Goal: Task Accomplishment & Management: Use online tool/utility

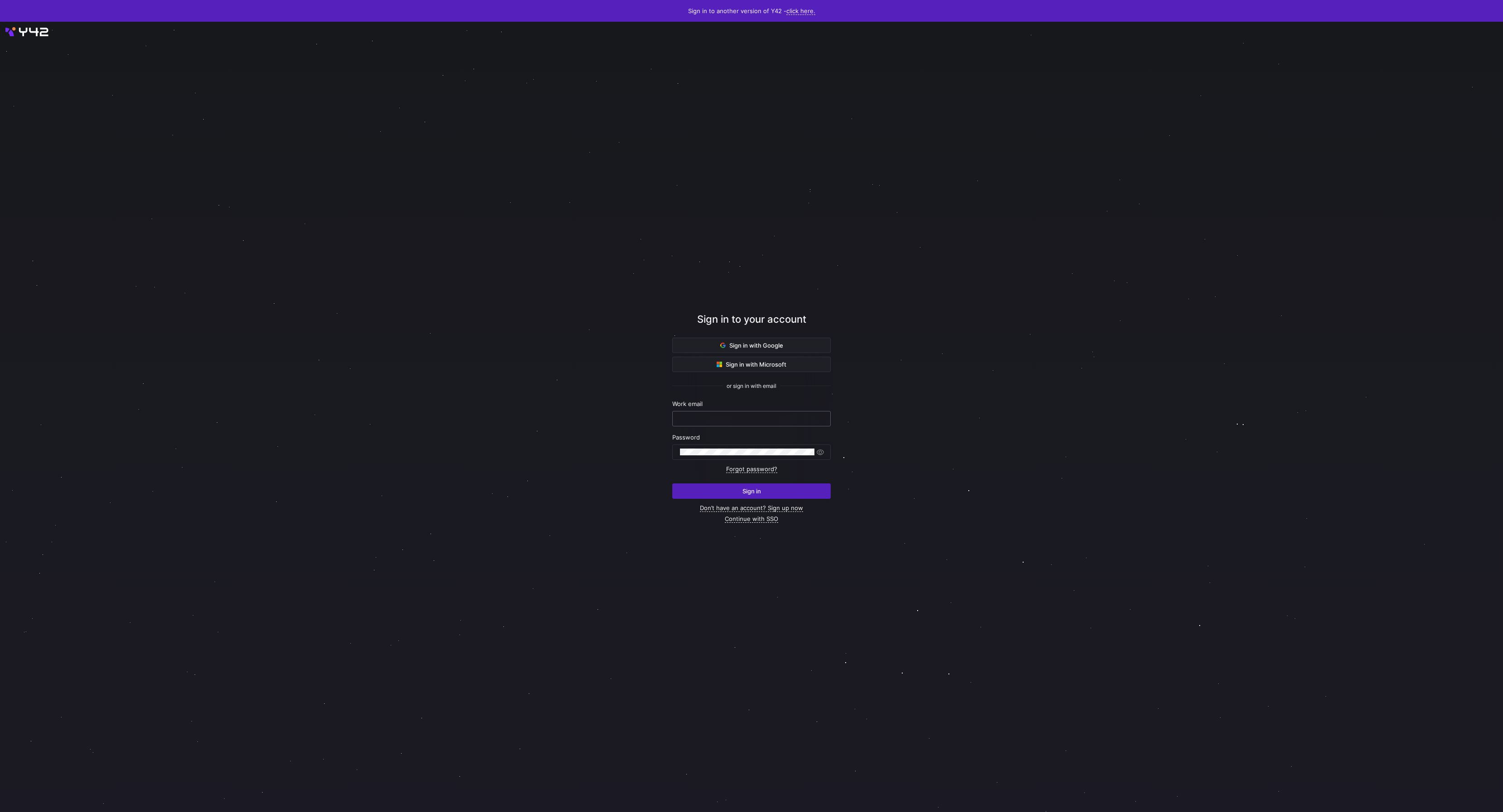
click at [783, 418] on input "text" at bounding box center [752, 419] width 143 height 7
type input "daniel@stackintegrated.com"
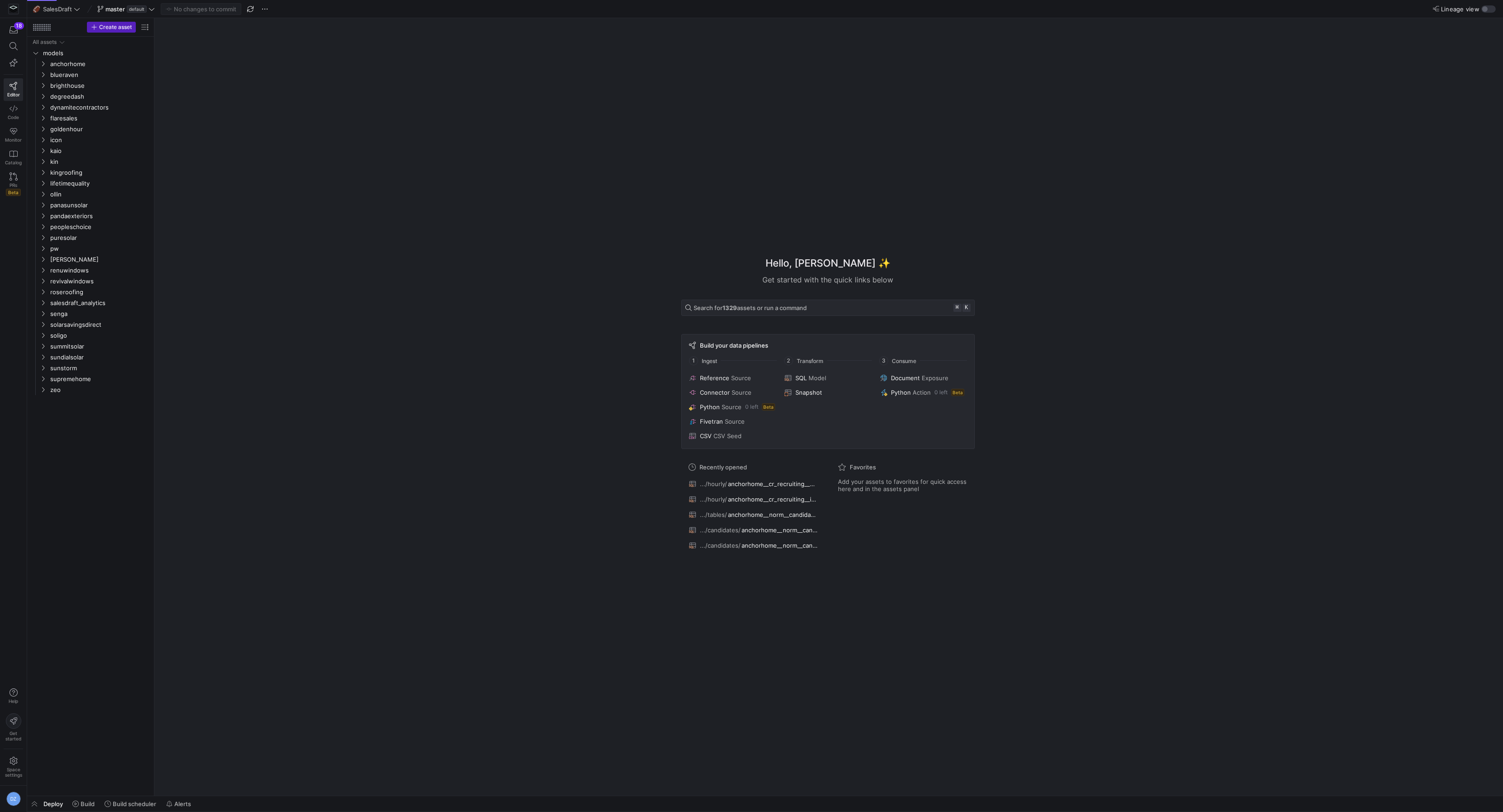
click at [378, 482] on div "Hello, Daniel ✨ Get started with the quick links below Search for 1329 assets o…" at bounding box center [828, 406] width 1340 height 778
click at [77, 77] on span "blueraven" at bounding box center [89, 75] width 77 height 10
click at [73, 75] on span "blueraven" at bounding box center [89, 75] width 77 height 10
click at [73, 74] on span "blueraven" at bounding box center [89, 75] width 77 height 10
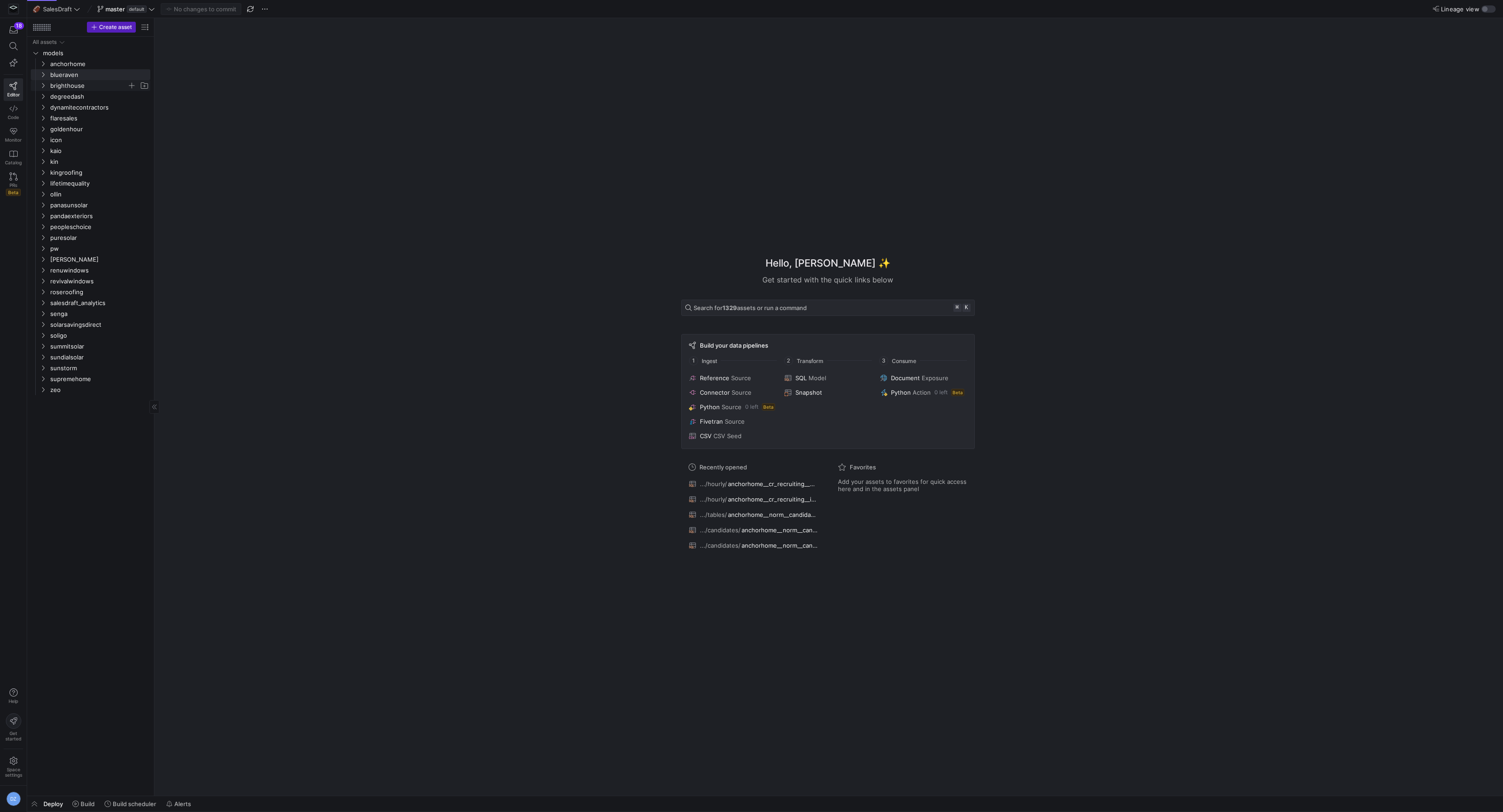
click at [76, 82] on span "brighthouse" at bounding box center [89, 85] width 77 height 10
click at [75, 82] on span "brighthouse" at bounding box center [89, 85] width 77 height 10
click at [71, 84] on span "brighthouse" at bounding box center [89, 85] width 77 height 10
click at [75, 62] on span "anchorhome" at bounding box center [89, 64] width 77 height 10
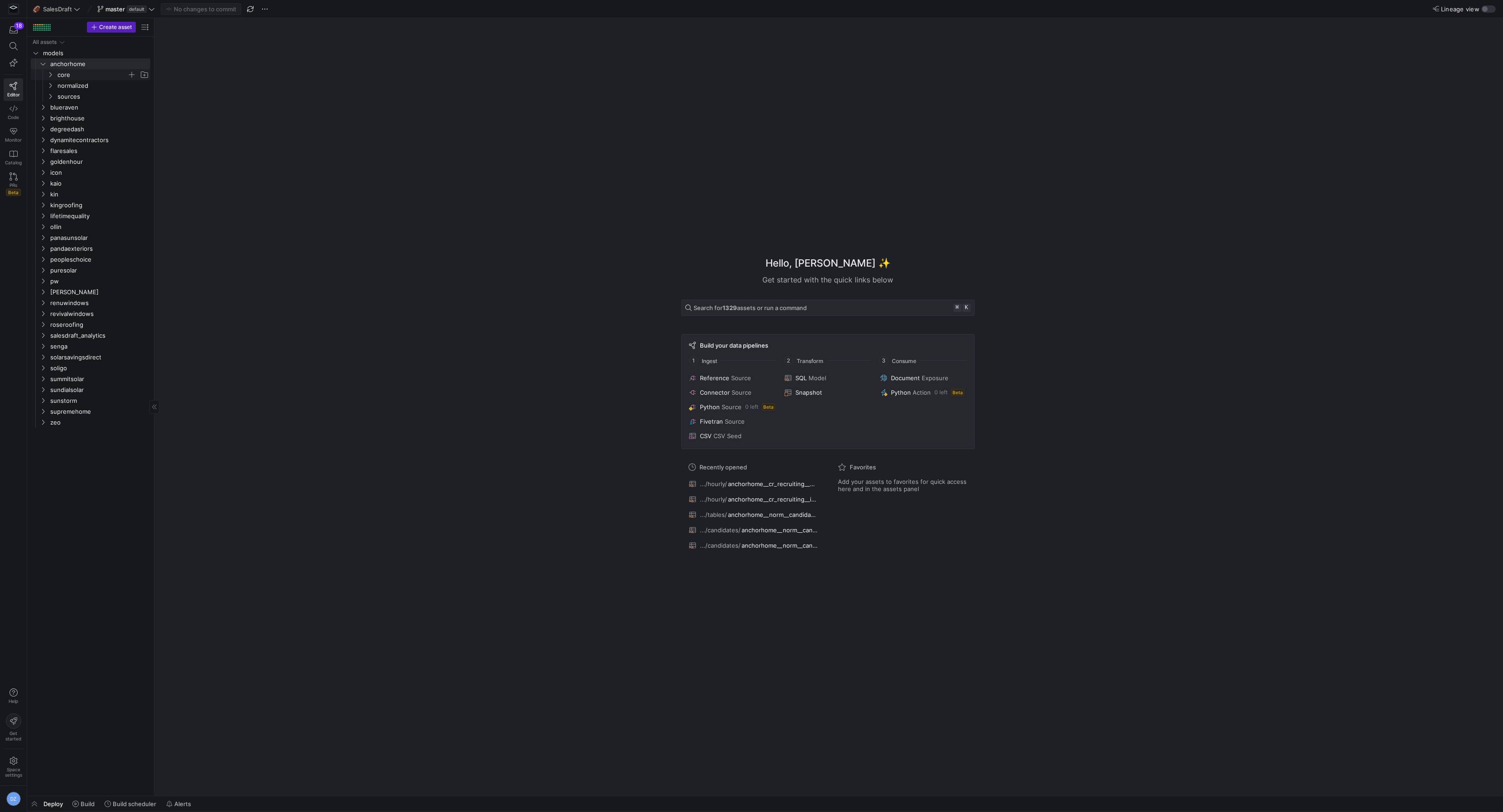
click at [74, 72] on span "core" at bounding box center [92, 75] width 70 height 10
click at [74, 87] on span "recruiting" at bounding box center [96, 85] width 62 height 10
click at [85, 97] on span "hourly" at bounding box center [100, 97] width 55 height 10
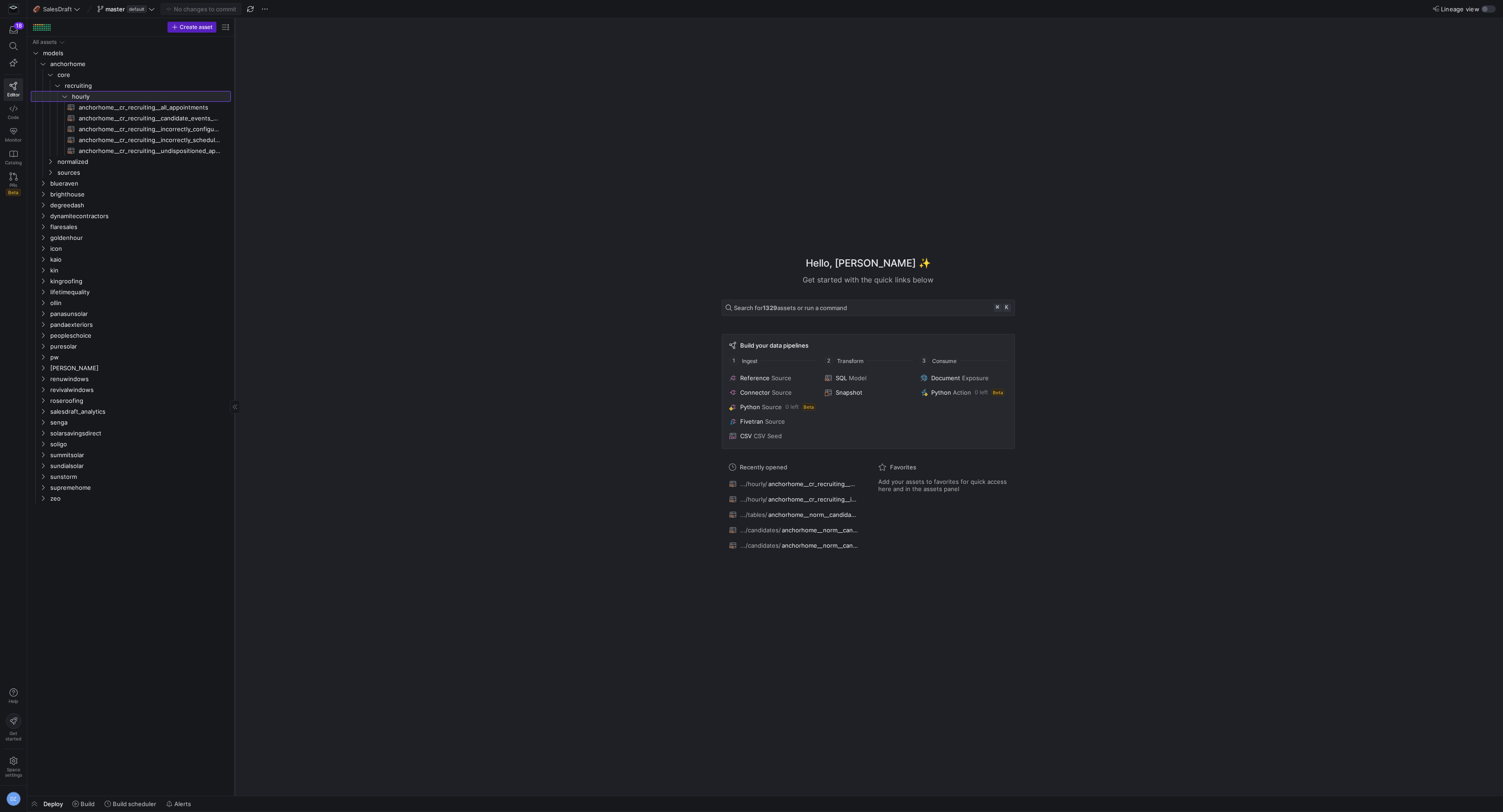
drag, startPoint x: 153, startPoint y: 120, endPoint x: 233, endPoint y: 122, distance: 80.0
click at [235, 122] on div at bounding box center [235, 406] width 1 height 778
click at [164, 122] on span "anchorhome__cr_recruiting__candidate_events_wide_long​​​​​​​​​​" at bounding box center [149, 118] width 142 height 10
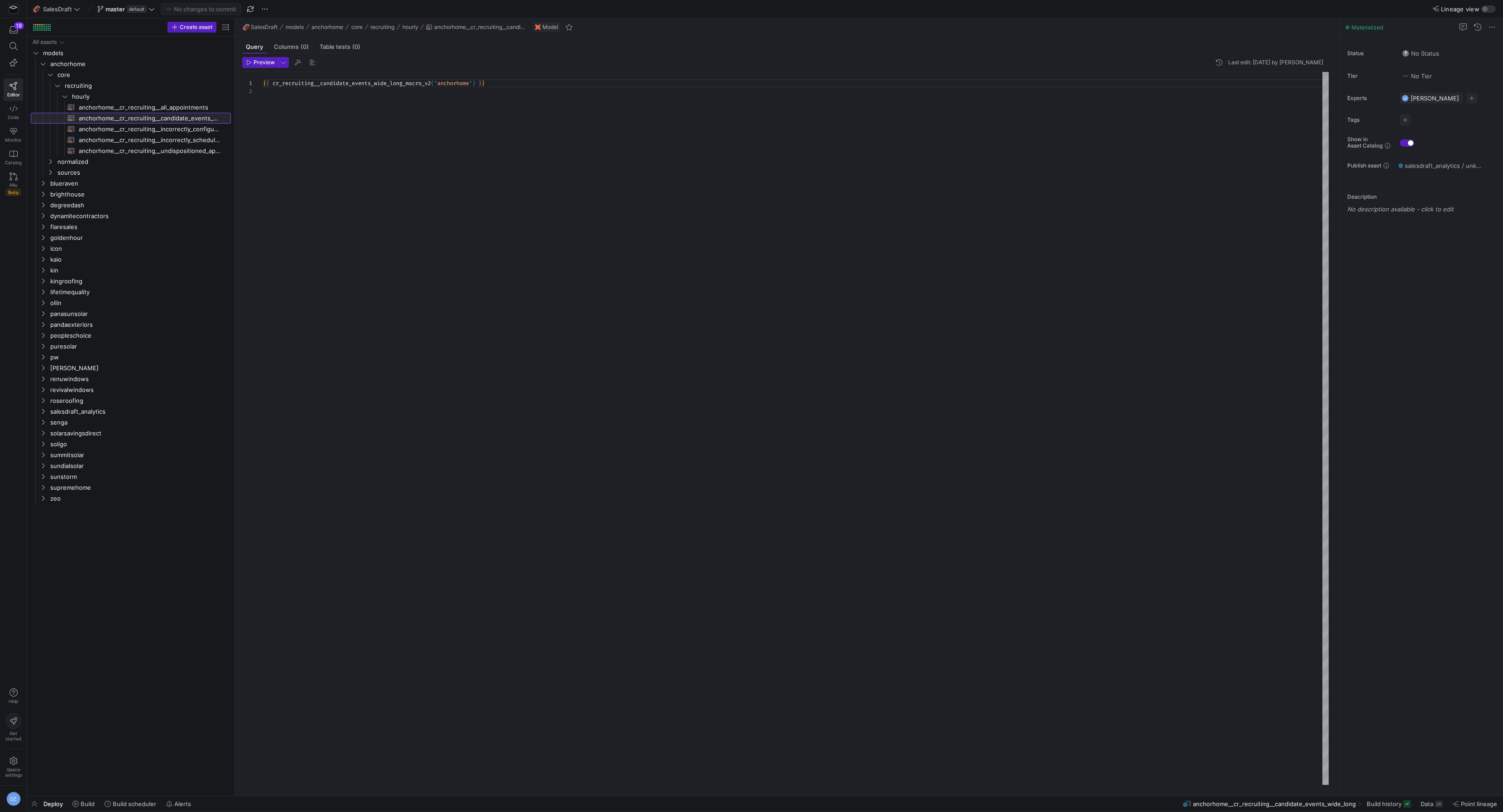
scroll to position [7, 0]
click at [406, 101] on div "{ { cr_recruiting__candidate_events_wide_long_macro_v2 ( 'anchorhome' ) } }" at bounding box center [796, 429] width 1066 height 713
click at [114, 799] on span at bounding box center [130, 803] width 59 height 14
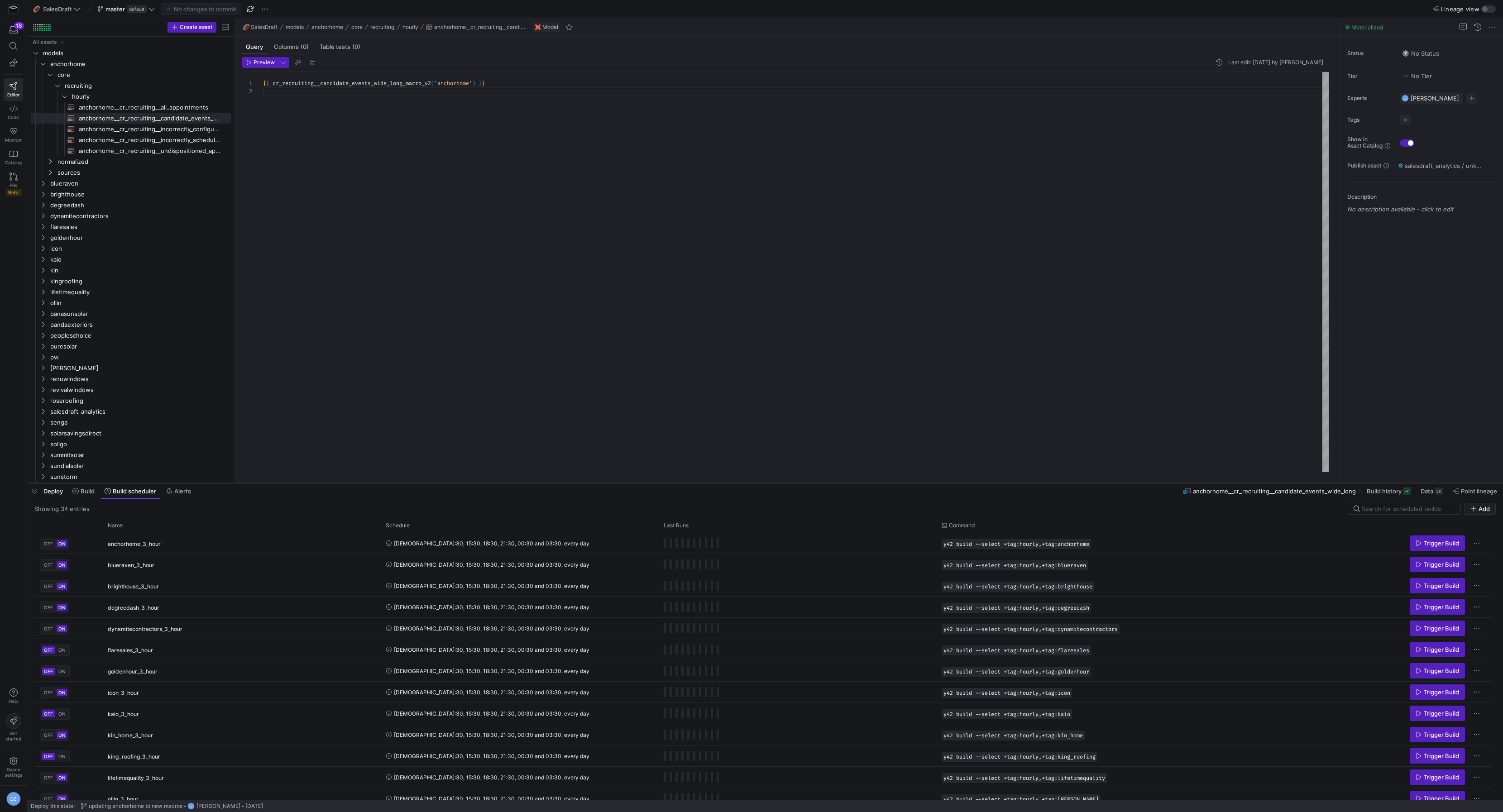
drag, startPoint x: 465, startPoint y: 647, endPoint x: 491, endPoint y: 484, distance: 165.1
click at [491, 484] on div at bounding box center [766, 483] width 1476 height 4
click at [1089, 542] on span "Press SPACE to select this row." at bounding box center [1085, 544] width 9 height 9
click at [84, 487] on span "Build" at bounding box center [87, 491] width 14 height 7
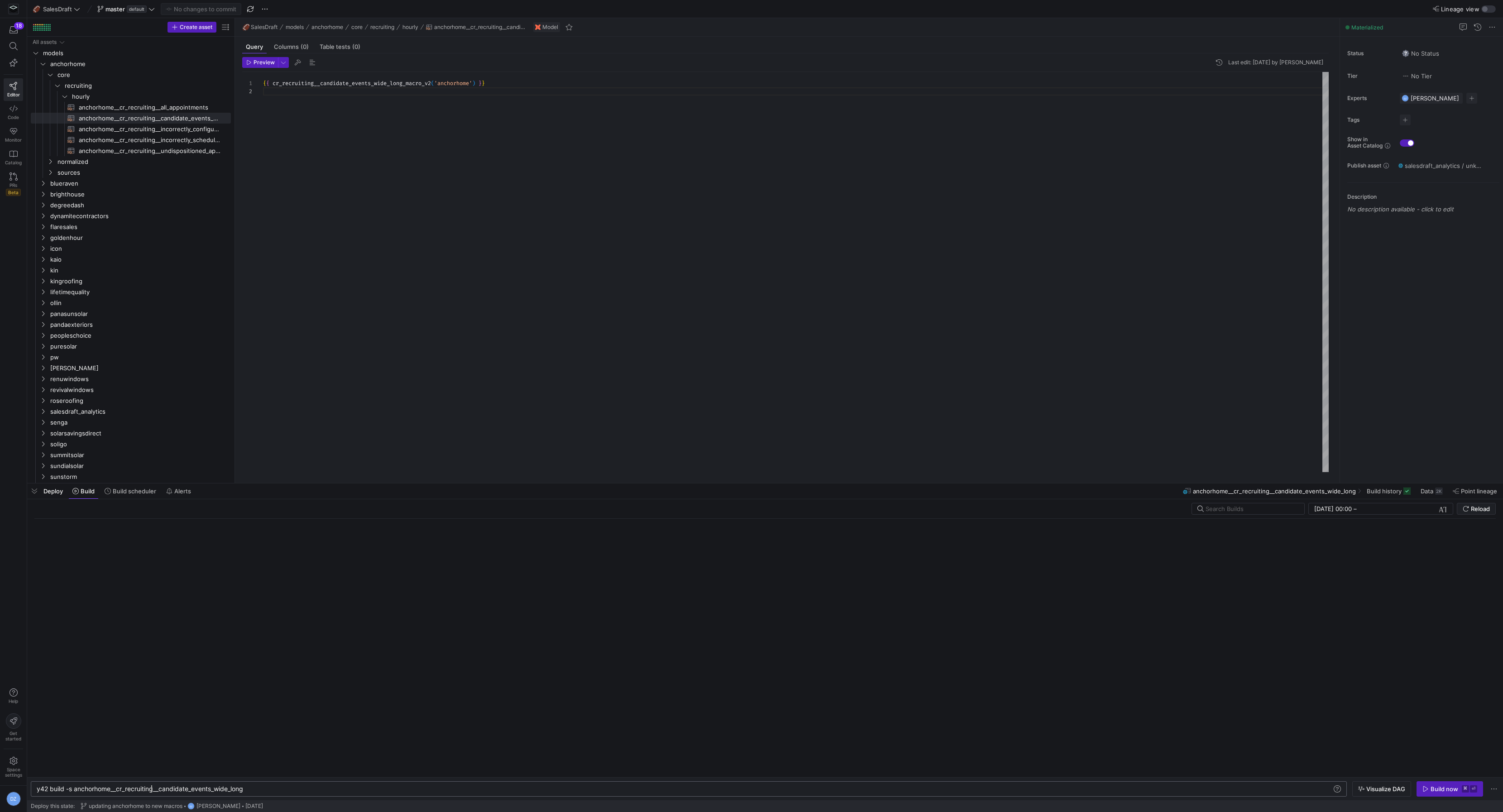
click at [150, 787] on div "y42 build -s anchorhome__cr_recruiting__candidate_ events_wide_long" at bounding box center [685, 789] width 1297 height 7
click at [151, 787] on div "y42 build -s anchorhome__cr_recruiting__candidate_ events_wide_long" at bounding box center [685, 789] width 1297 height 7
type textarea "y42 build --select +tag:hourly,+tag:anchorhome"
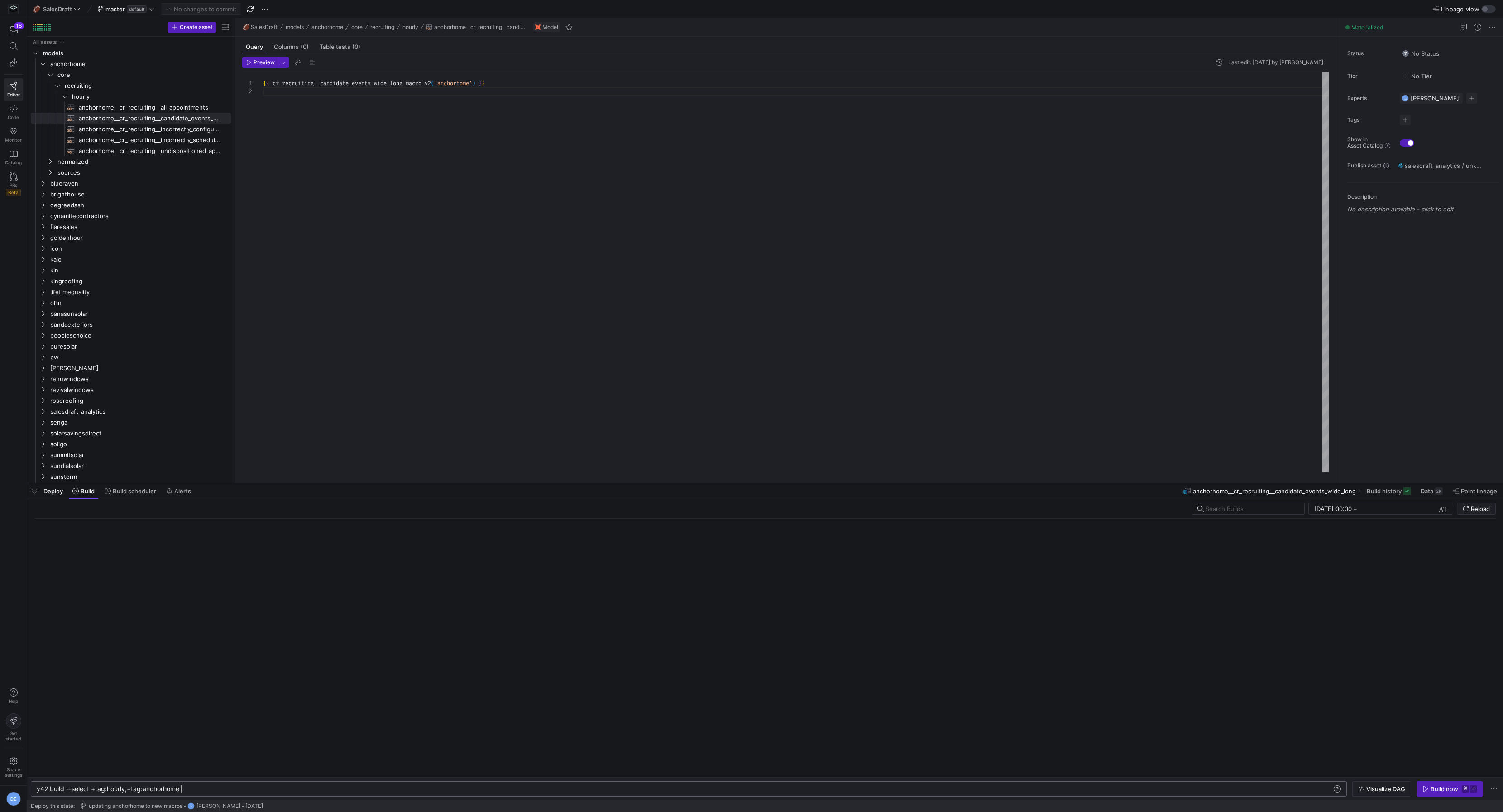
scroll to position [0, 143]
click at [213, 790] on div "y42 build --select +tag:hourly,+tag:anchorhome" at bounding box center [685, 789] width 1297 height 7
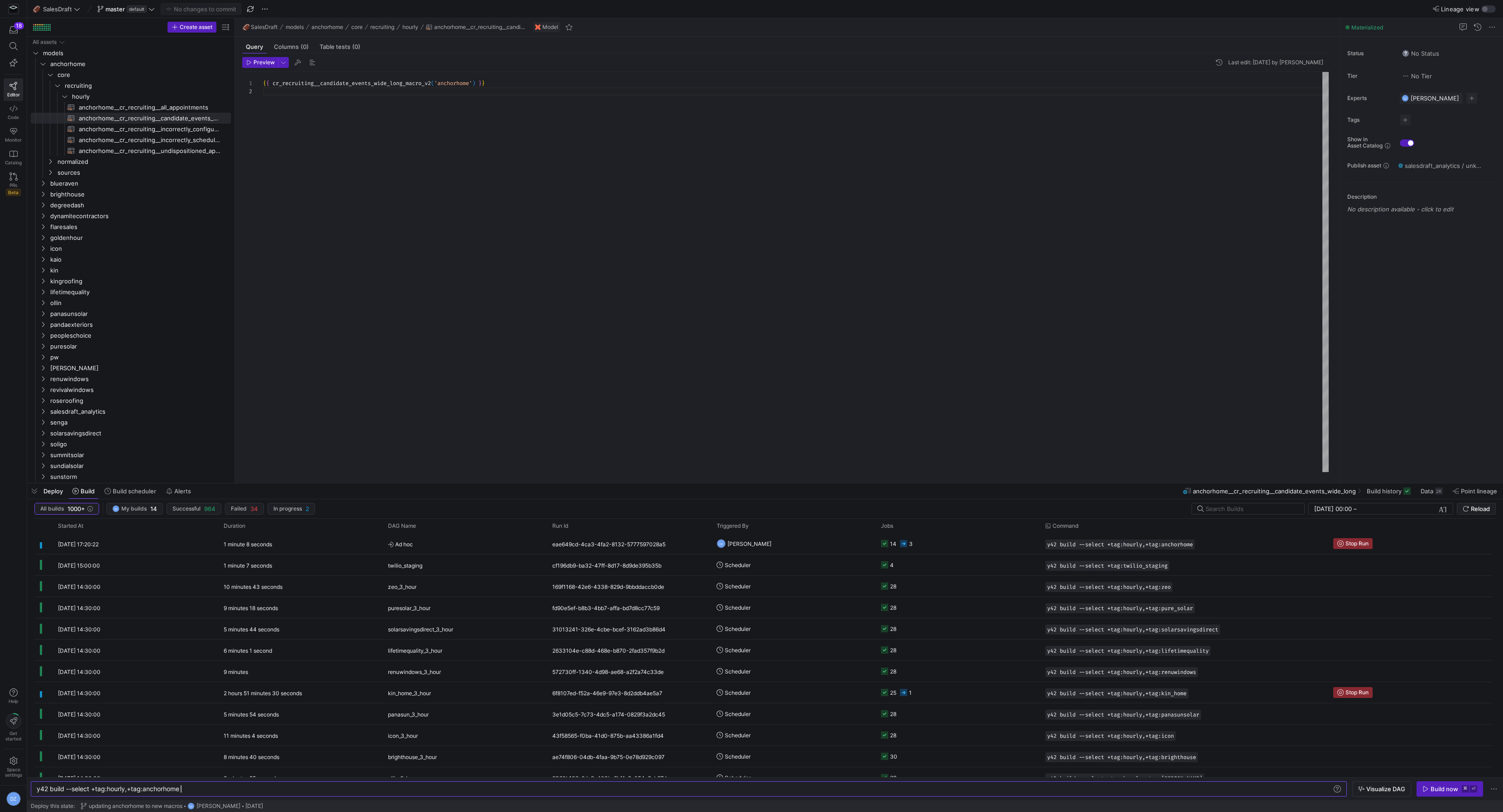
click at [686, 395] on div "{ { cr_recruiting__candidate_events_wide_long_macro_v2 ( 'anchorhome' ) } }" at bounding box center [796, 272] width 1066 height 400
click at [1472, 503] on span "submit" at bounding box center [1476, 508] width 38 height 11
click at [1475, 510] on span "Reload" at bounding box center [1481, 509] width 19 height 7
click at [1475, 511] on span "Reload" at bounding box center [1481, 509] width 19 height 7
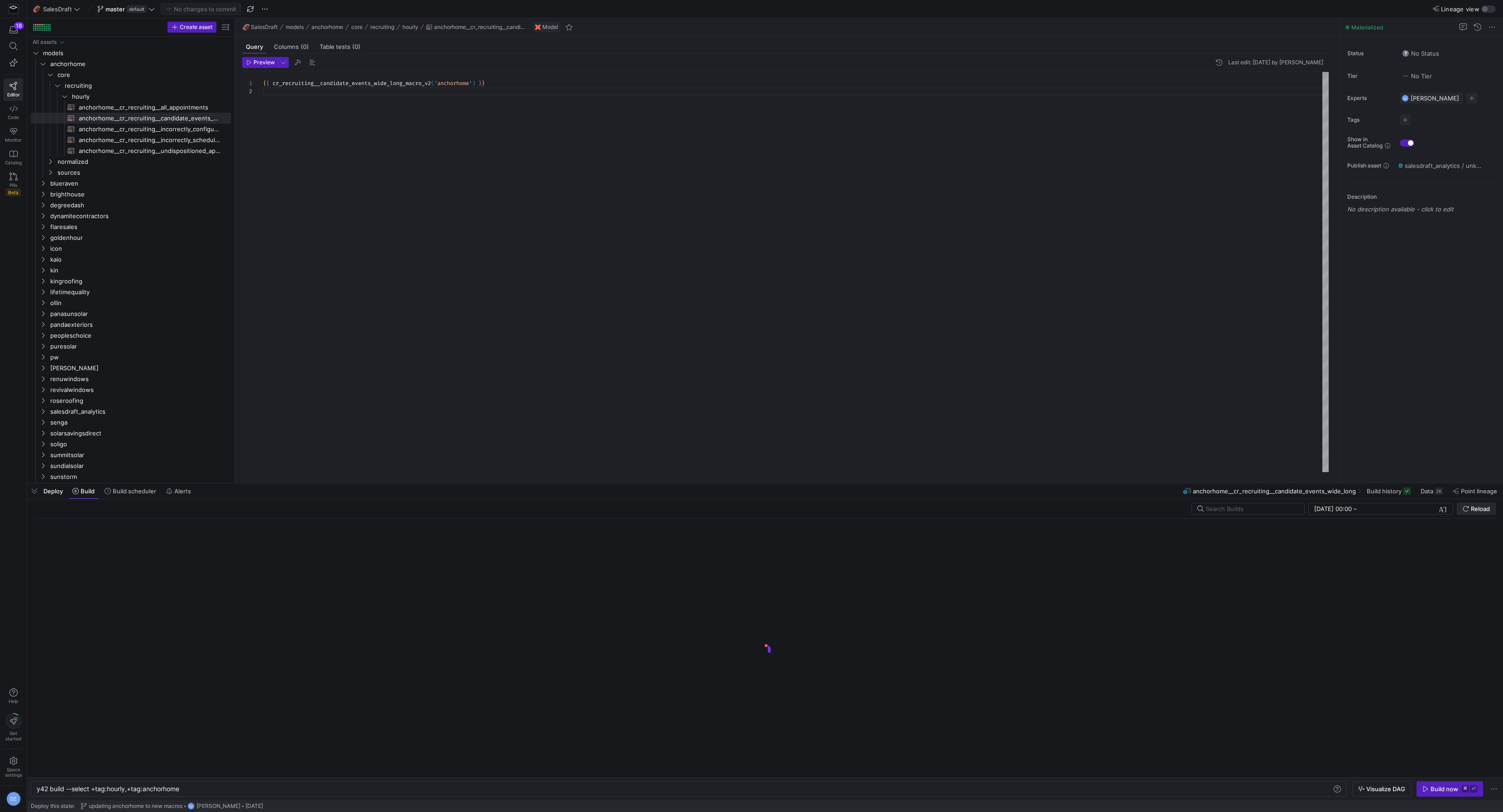
click at [1475, 511] on span "Reload" at bounding box center [1481, 509] width 19 height 7
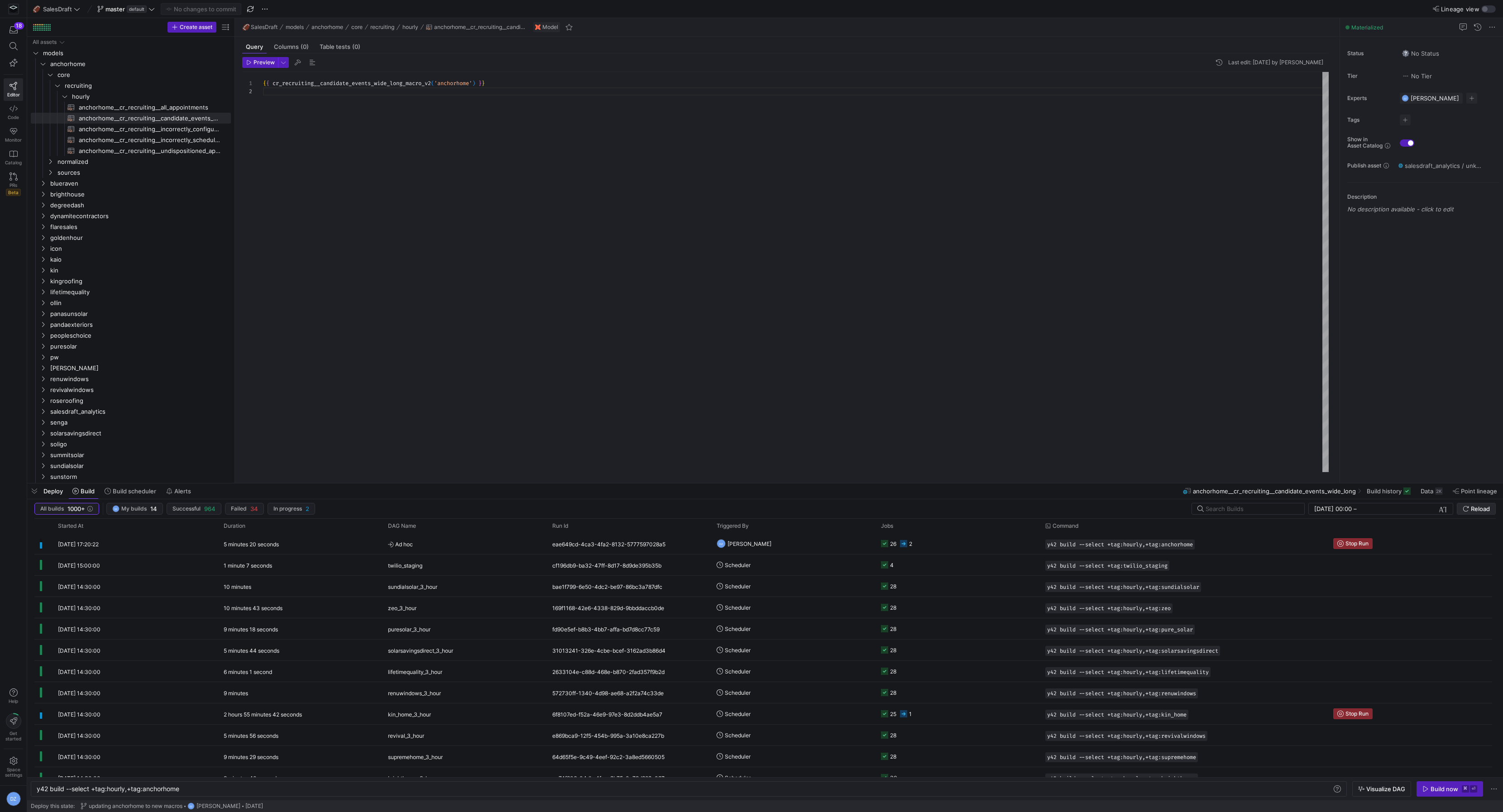
click at [1480, 504] on span "submit" at bounding box center [1476, 508] width 38 height 11
click at [145, 497] on span at bounding box center [130, 490] width 59 height 14
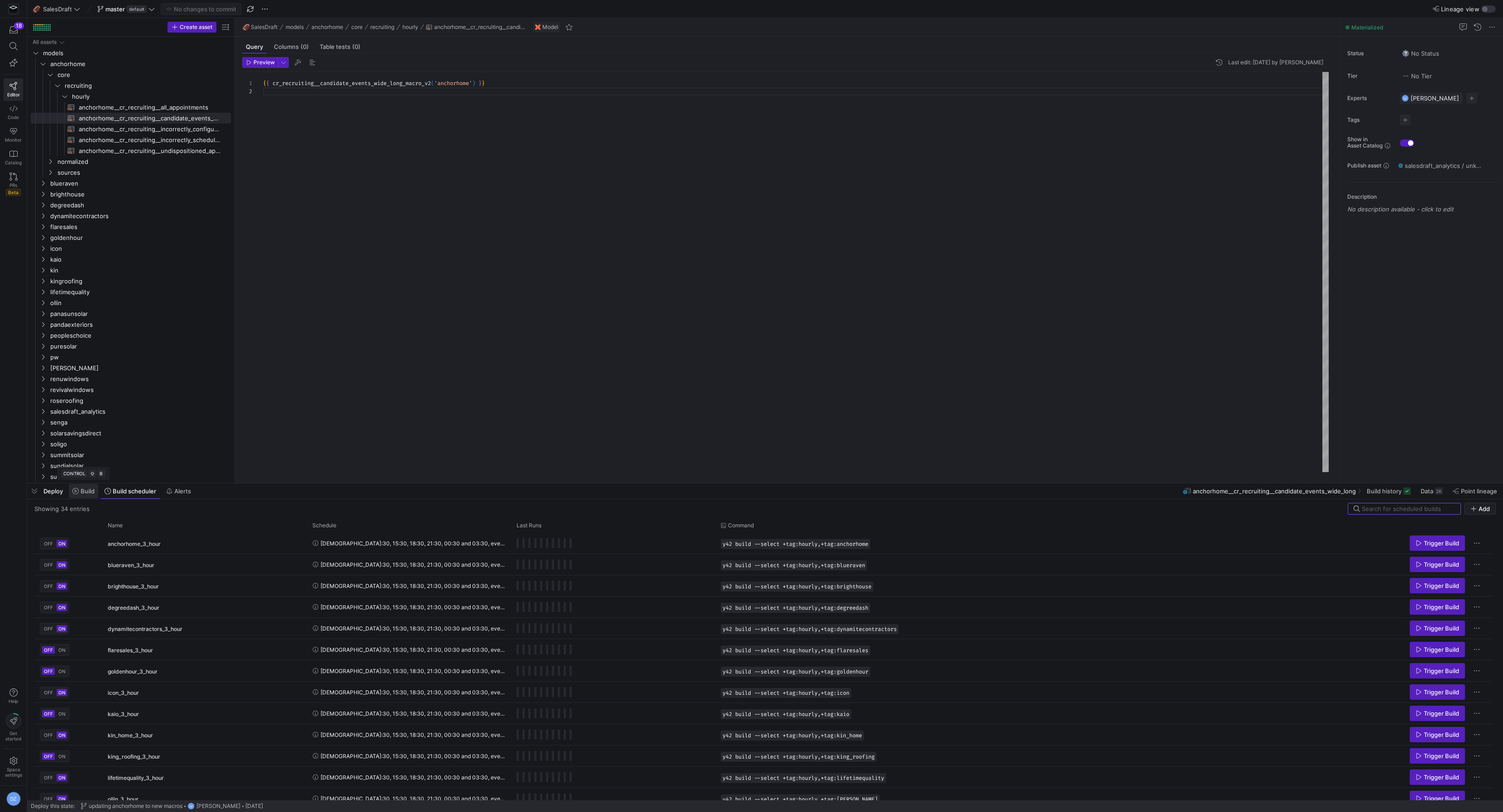
click at [80, 493] on span "Build" at bounding box center [87, 491] width 14 height 7
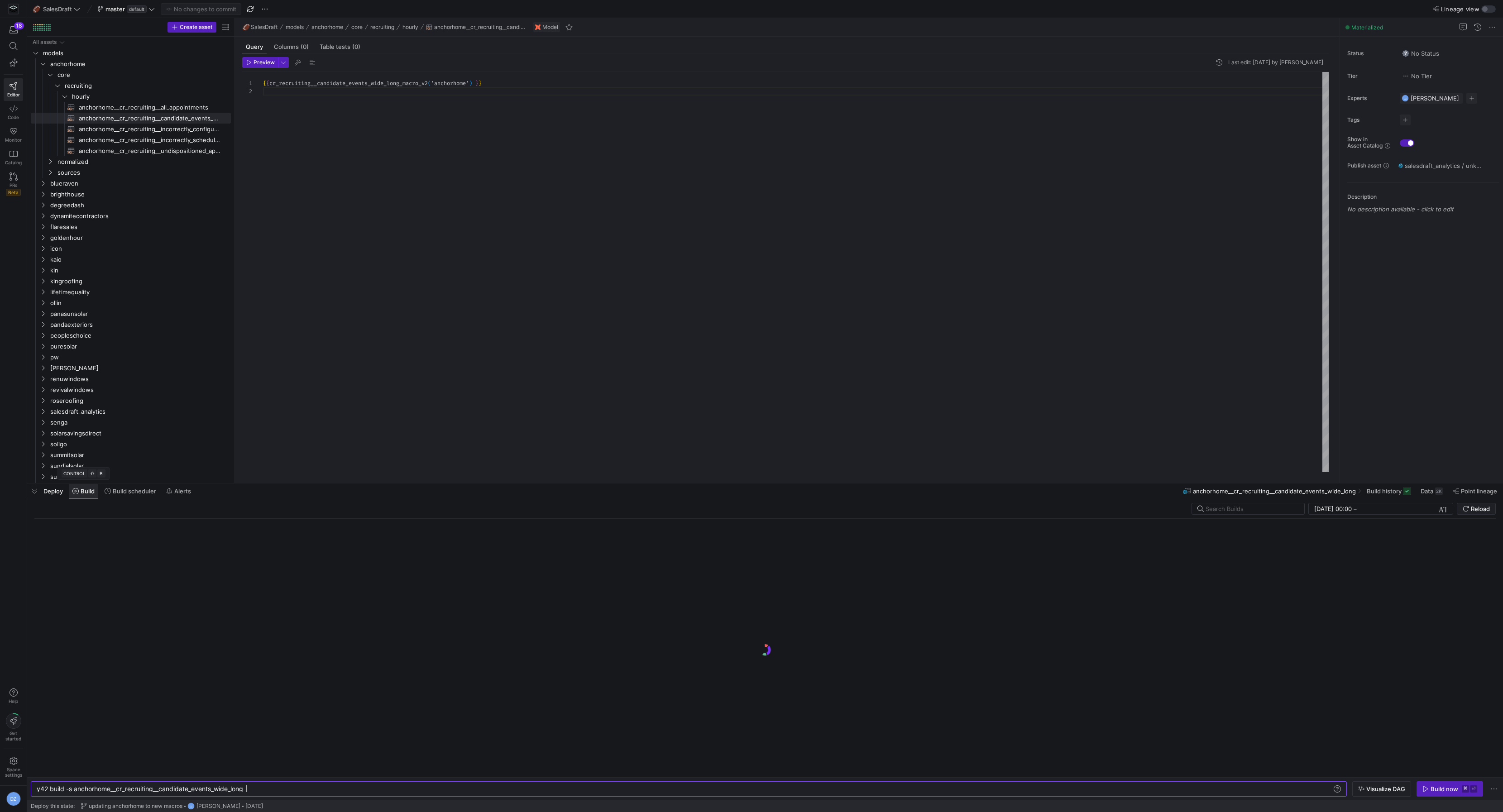
scroll to position [0, 209]
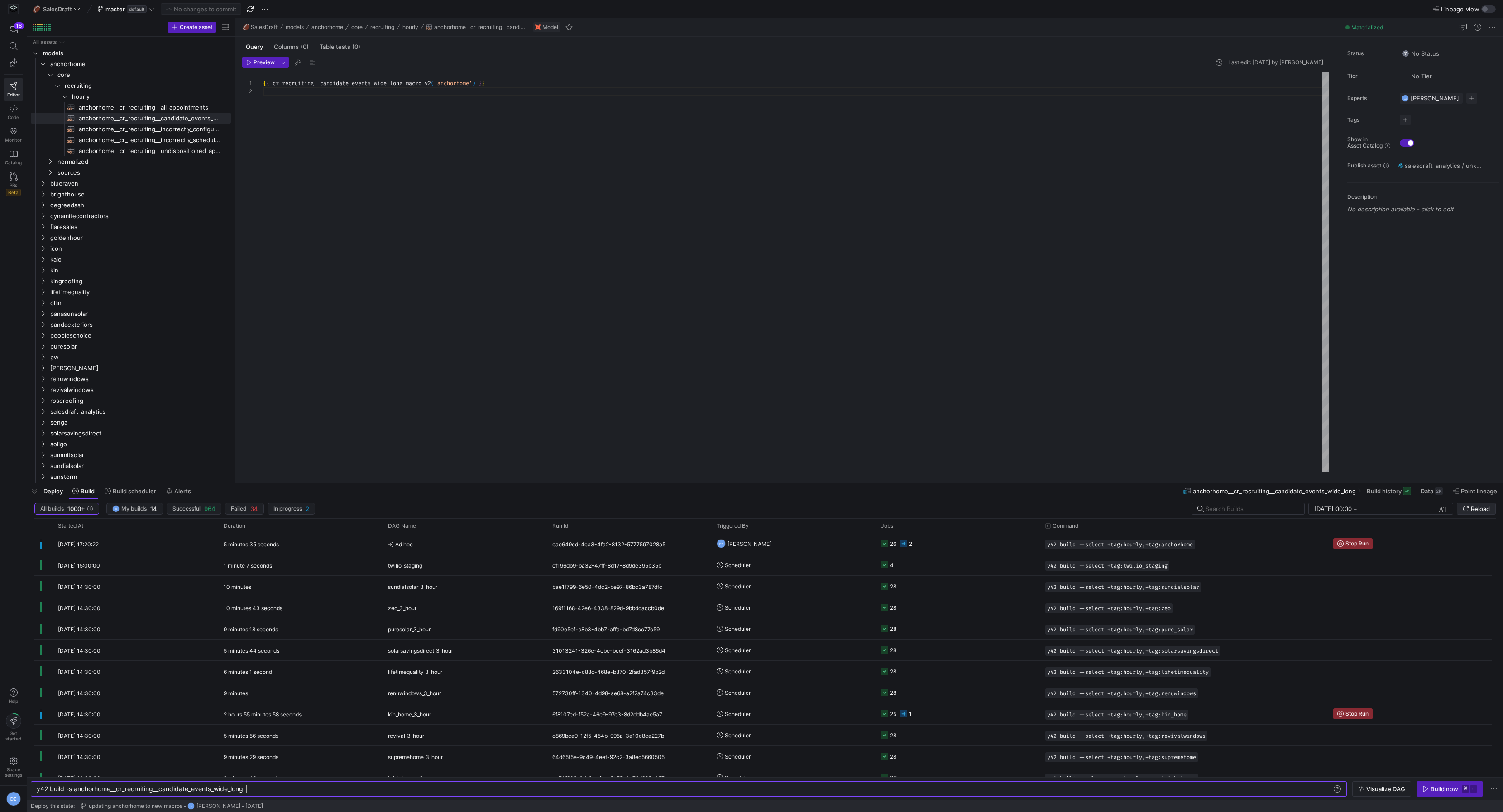
click at [1474, 510] on span "Reload" at bounding box center [1481, 509] width 19 height 7
click at [1481, 513] on span "submit" at bounding box center [1476, 508] width 38 height 11
click at [857, 549] on y42-orchestration-triggered-by "DZ Daniel Zolman" at bounding box center [793, 543] width 154 height 20
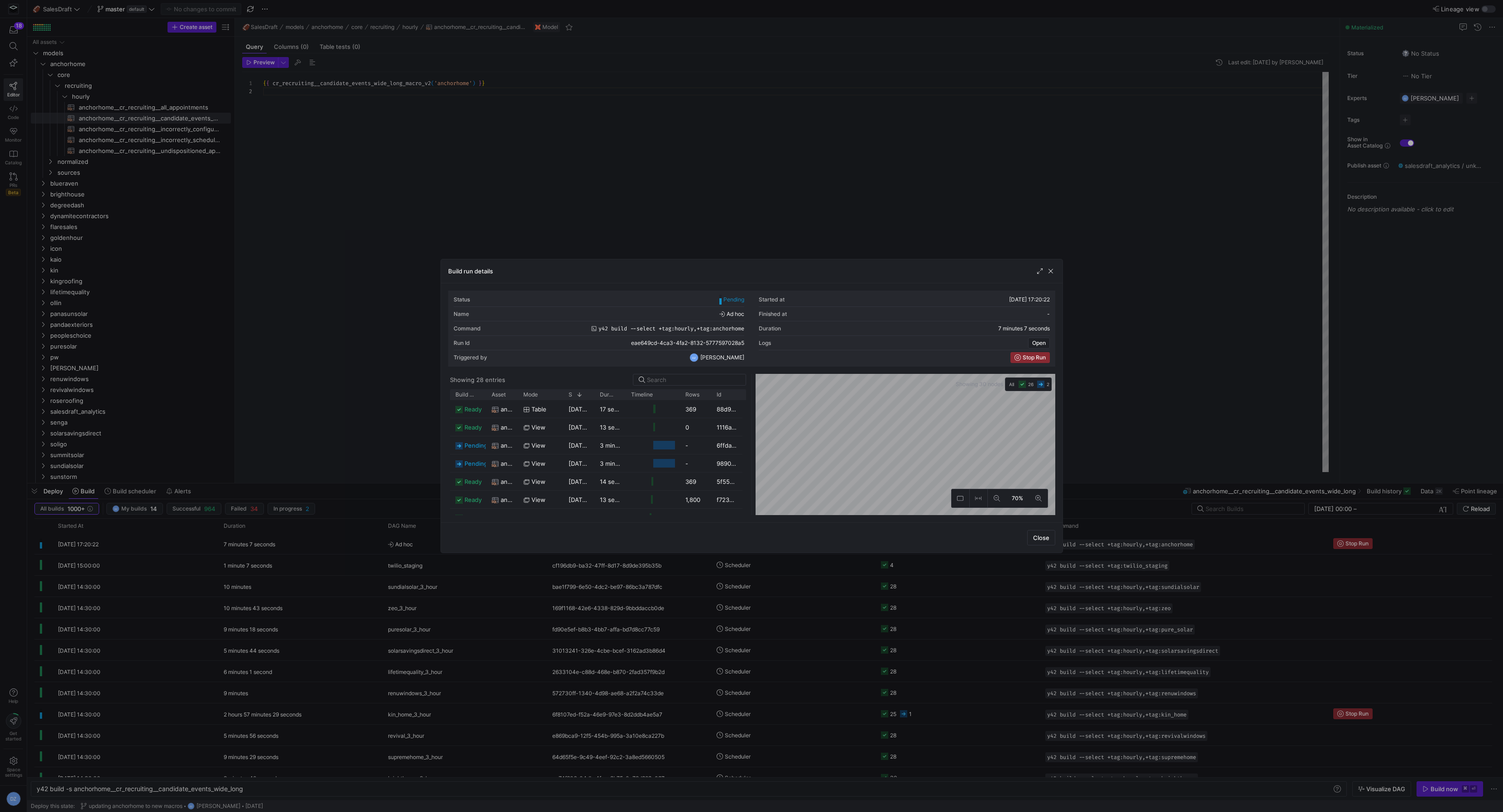
click at [1038, 272] on span "button" at bounding box center [1040, 271] width 9 height 9
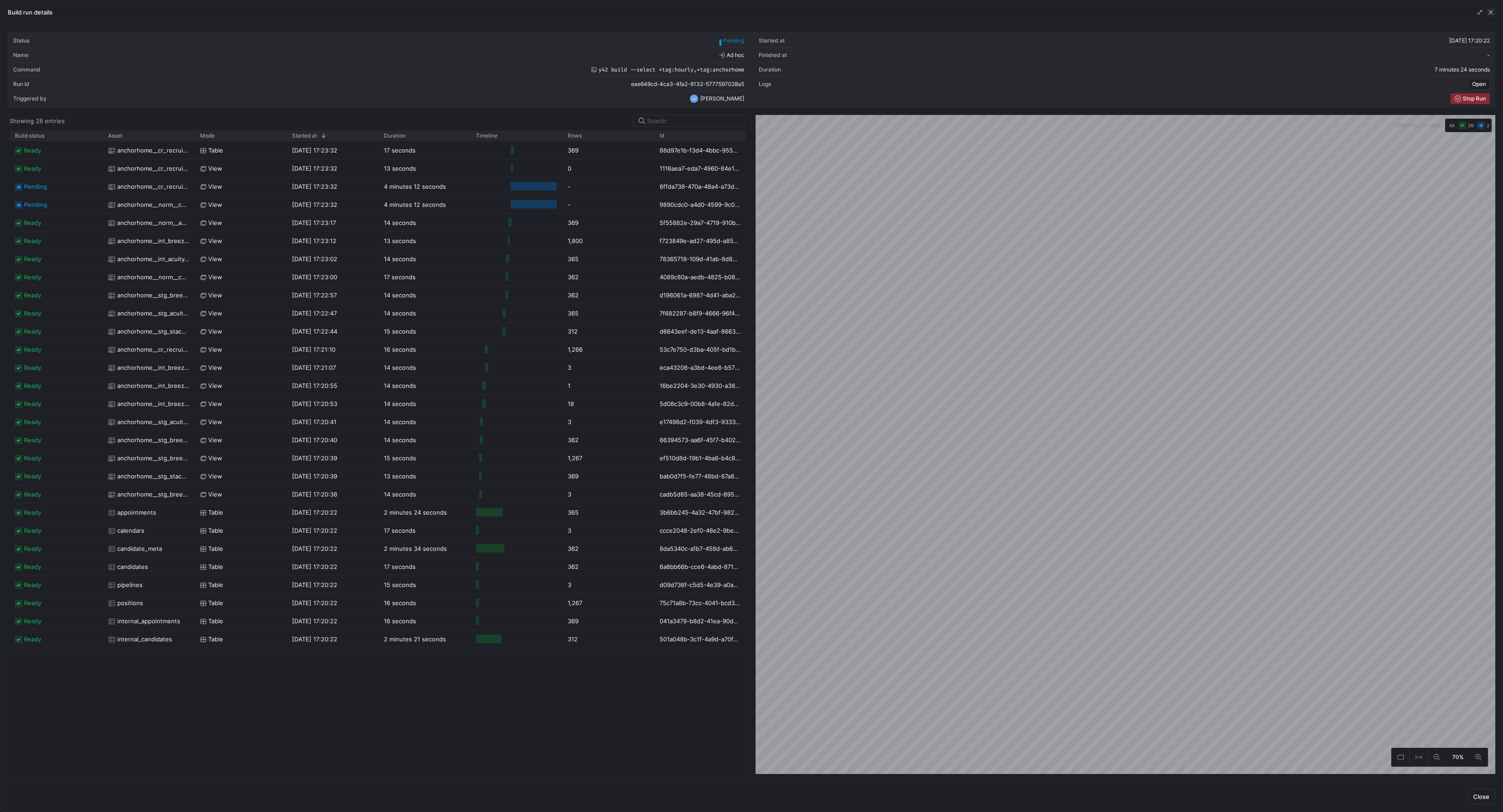
click at [1492, 14] on span "button" at bounding box center [1491, 12] width 9 height 9
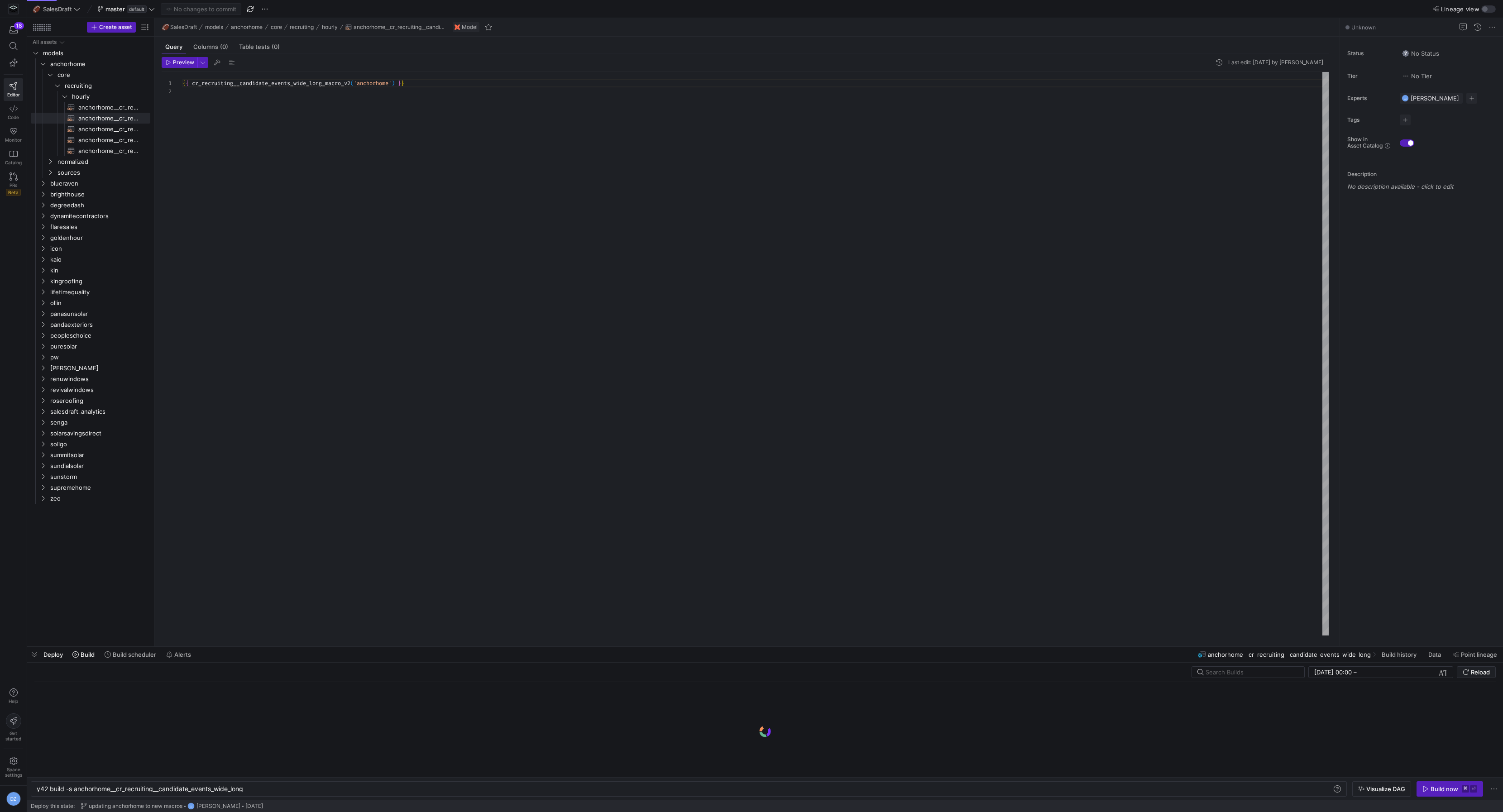
scroll to position [7, 0]
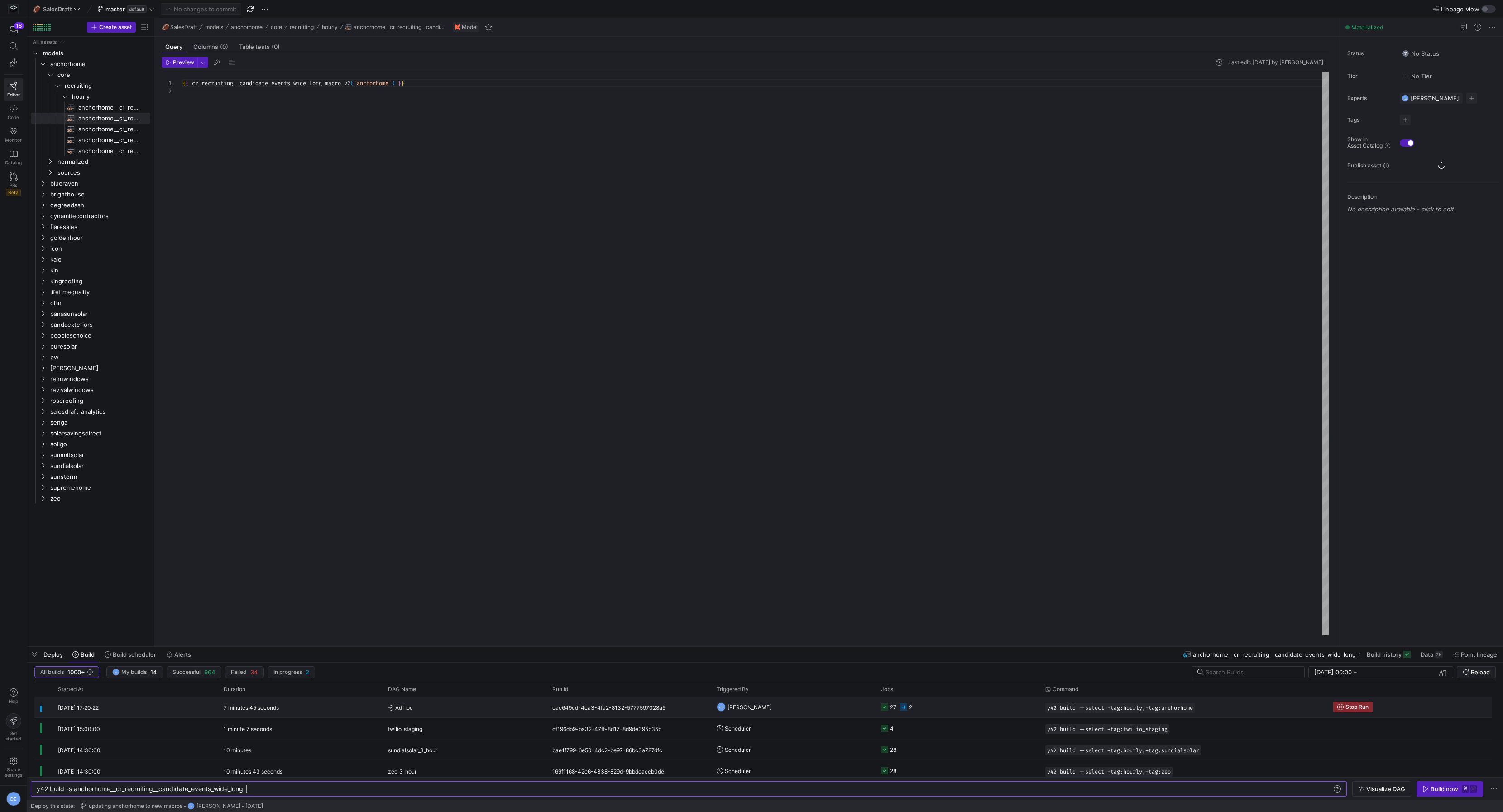
click at [975, 708] on y42-job-status-cell-renderer "27 2" at bounding box center [957, 707] width 154 height 20
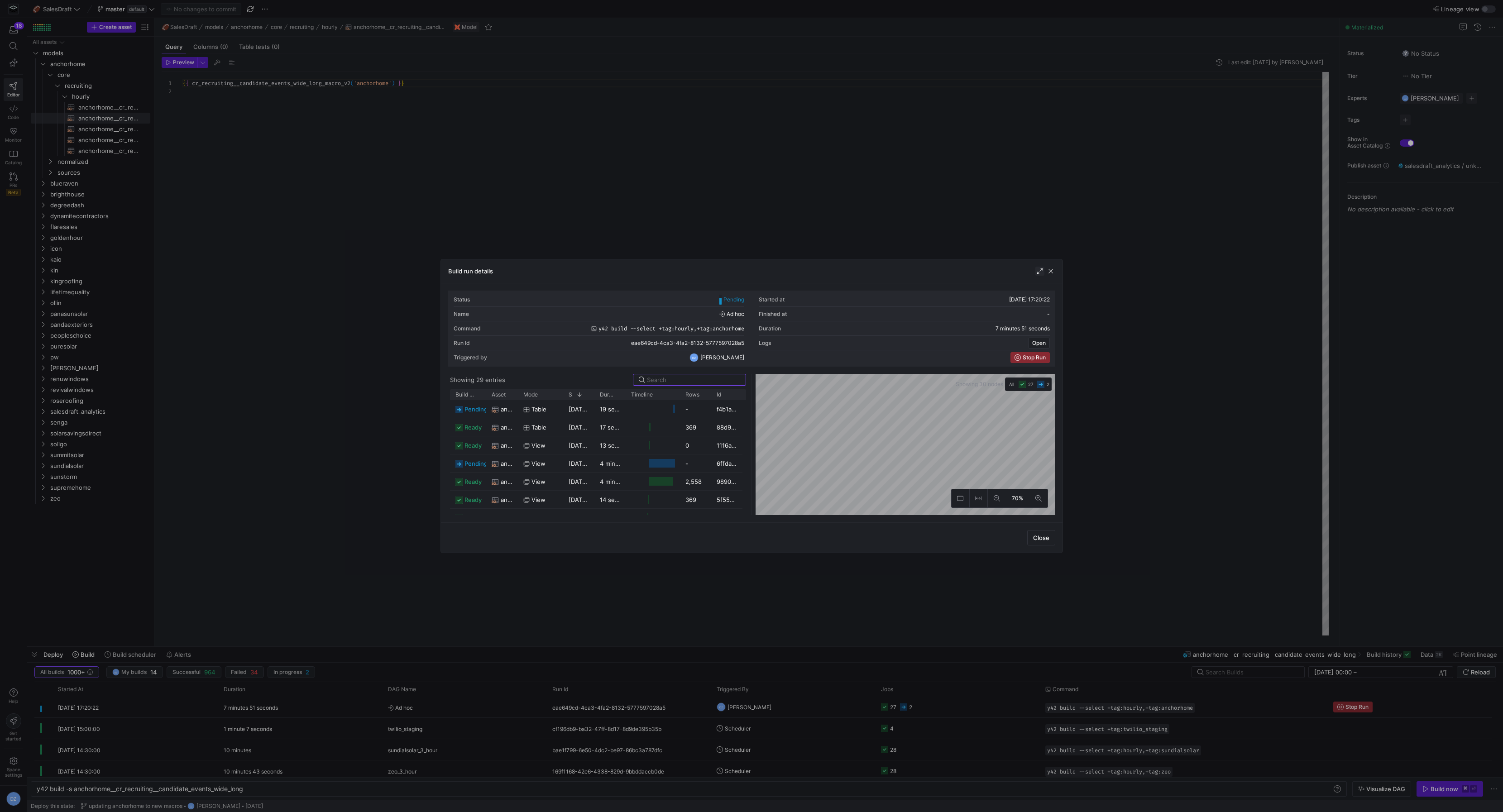
click at [1044, 267] on span "button" at bounding box center [1040, 271] width 9 height 9
